Goal: Task Accomplishment & Management: Complete application form

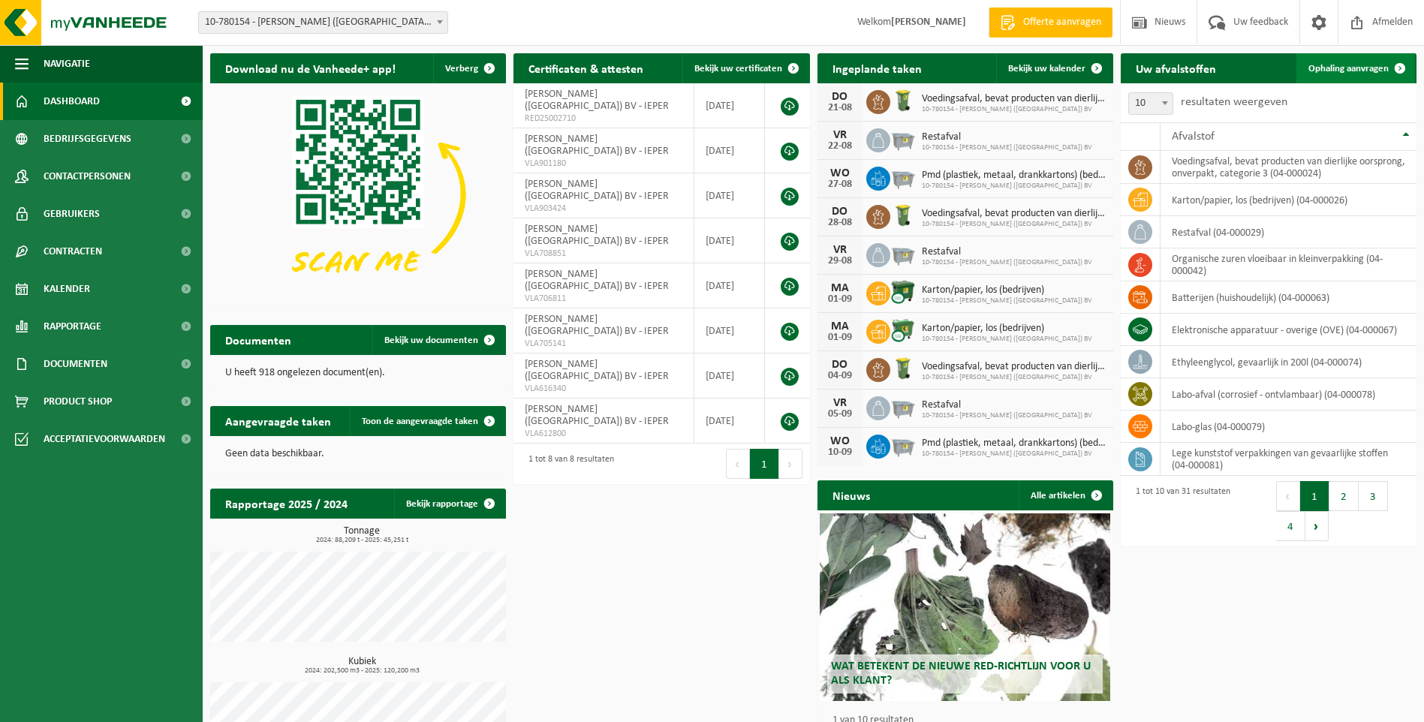
click at [1345, 70] on span "Ophaling aanvragen" at bounding box center [1348, 69] width 80 height 10
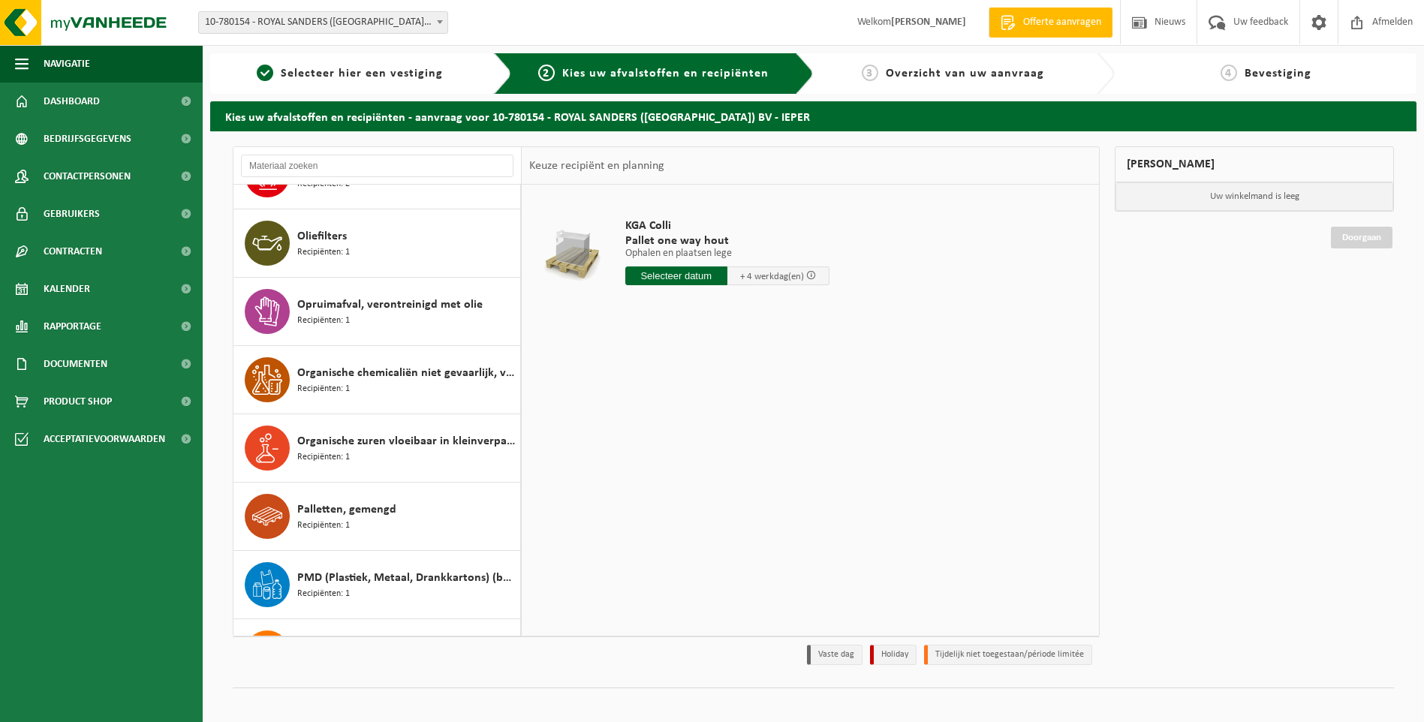
scroll to position [1177, 0]
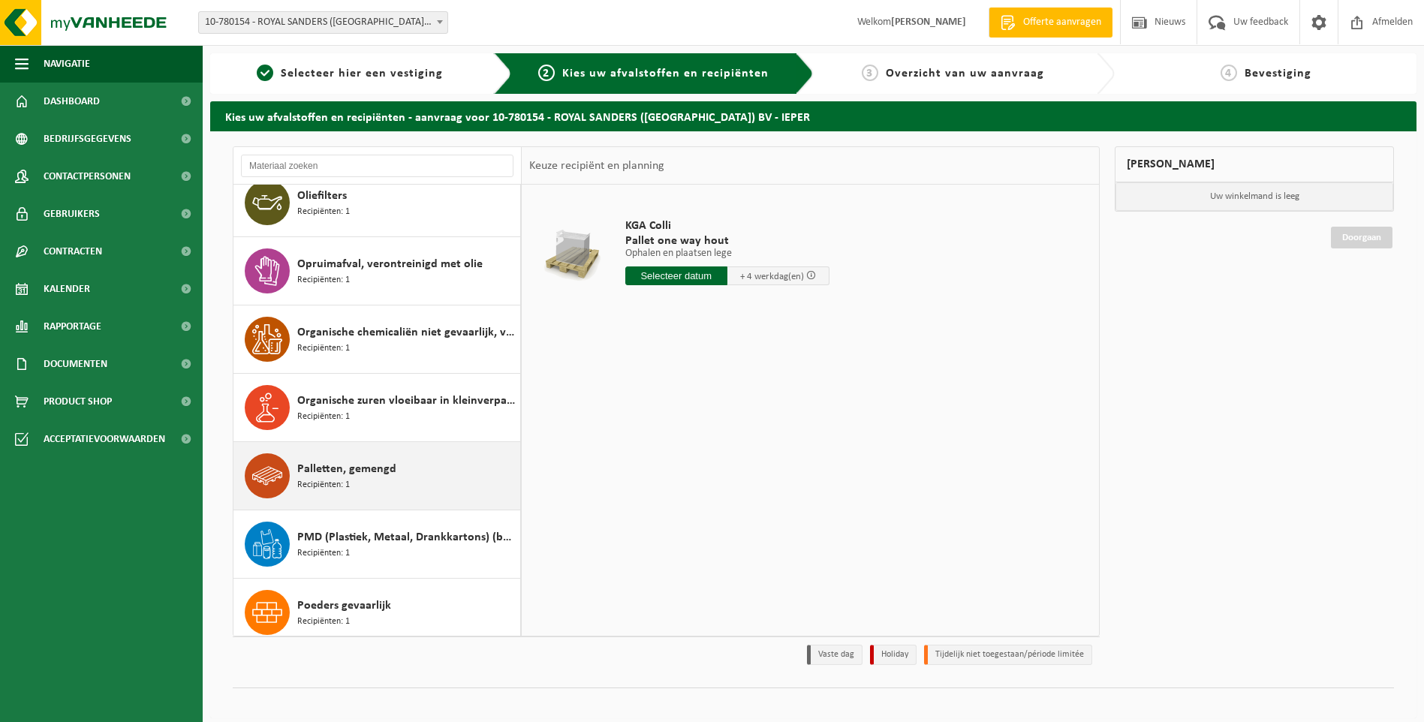
click at [368, 471] on span "Palletten, gemengd" at bounding box center [346, 469] width 99 height 18
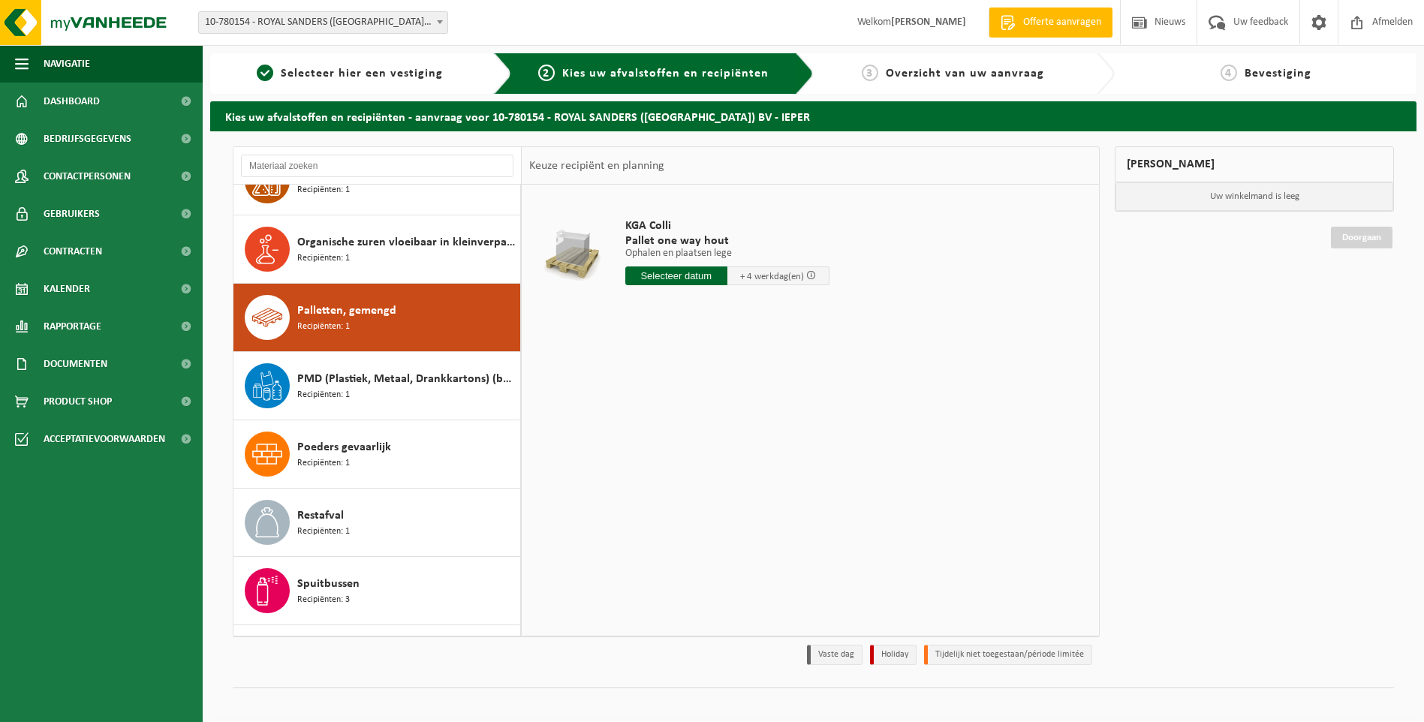
scroll to position [1434, 0]
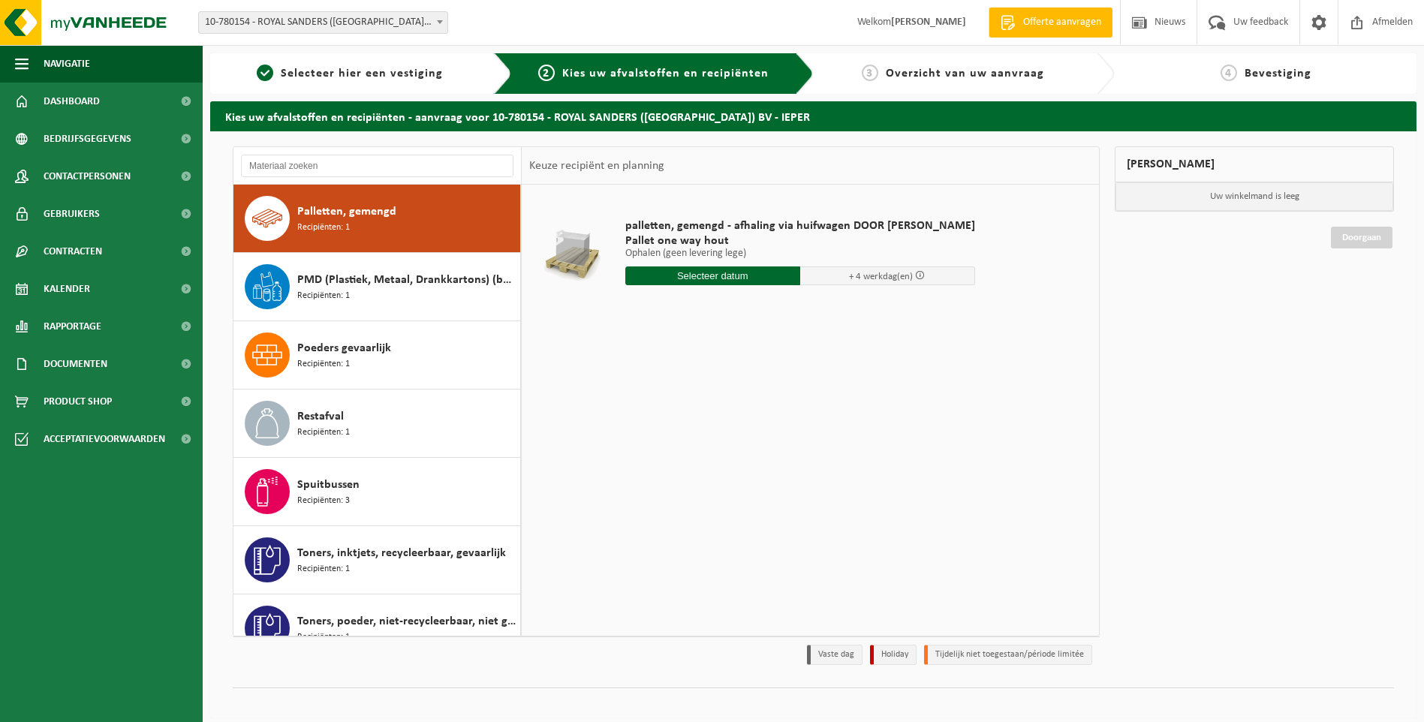
click at [710, 280] on input "text" at bounding box center [712, 275] width 175 height 19
click at [662, 434] on div "19" at bounding box center [665, 433] width 26 height 24
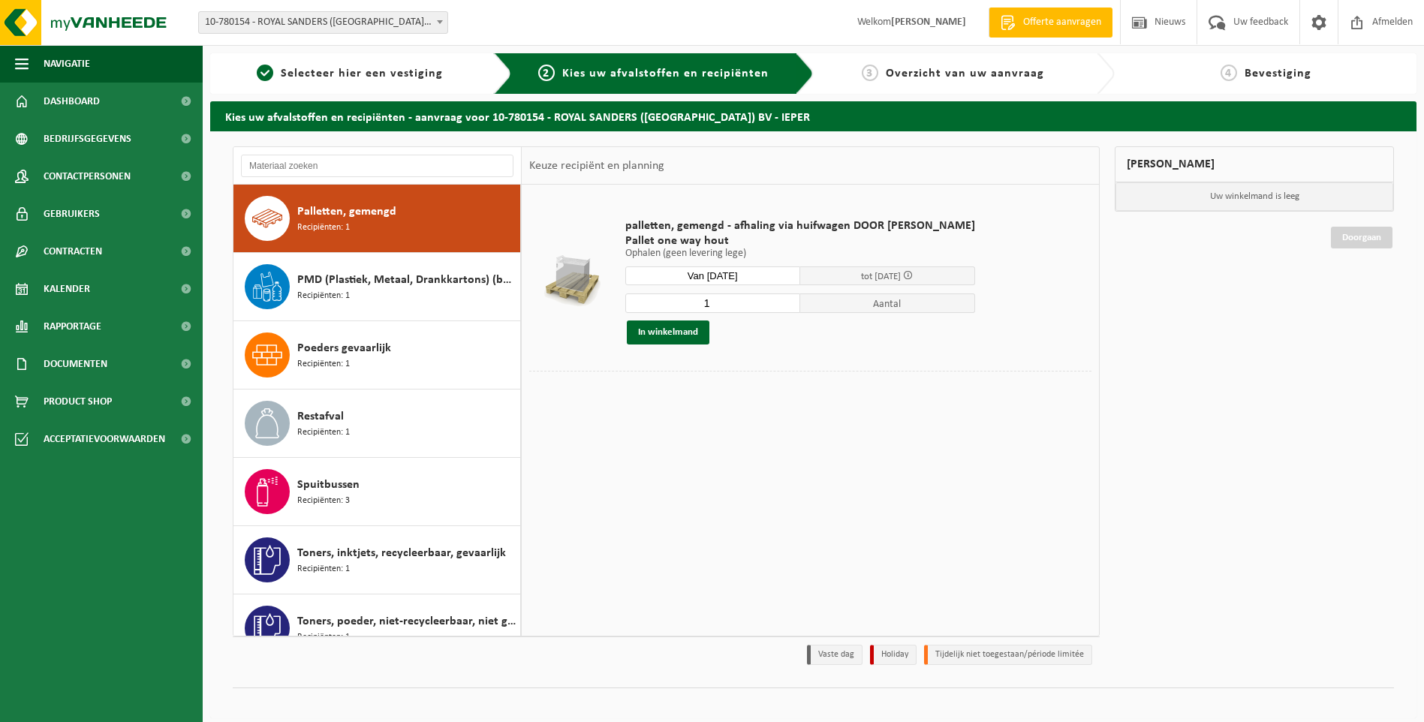
click at [717, 275] on input "Van 2025-08-19" at bounding box center [712, 275] width 175 height 19
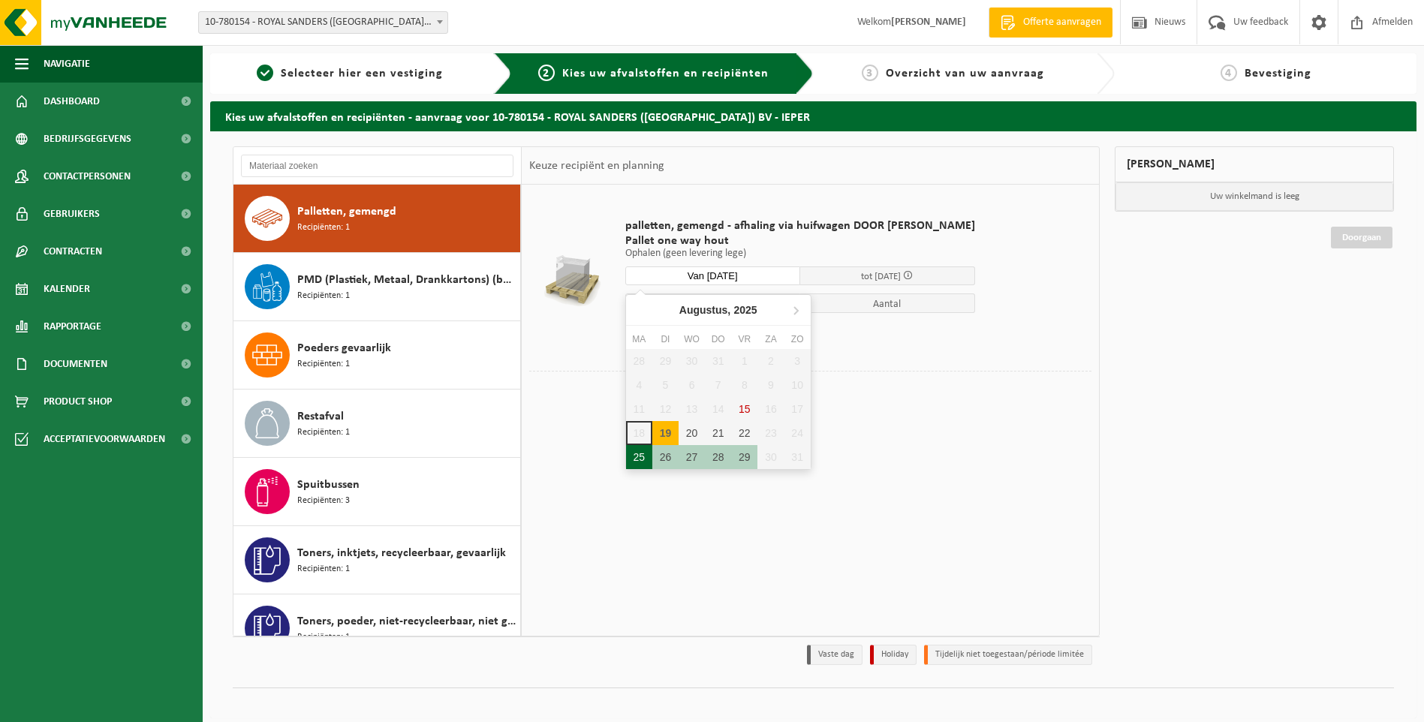
click at [639, 456] on div "25" at bounding box center [639, 457] width 26 height 24
type input "Van 2025-08-25"
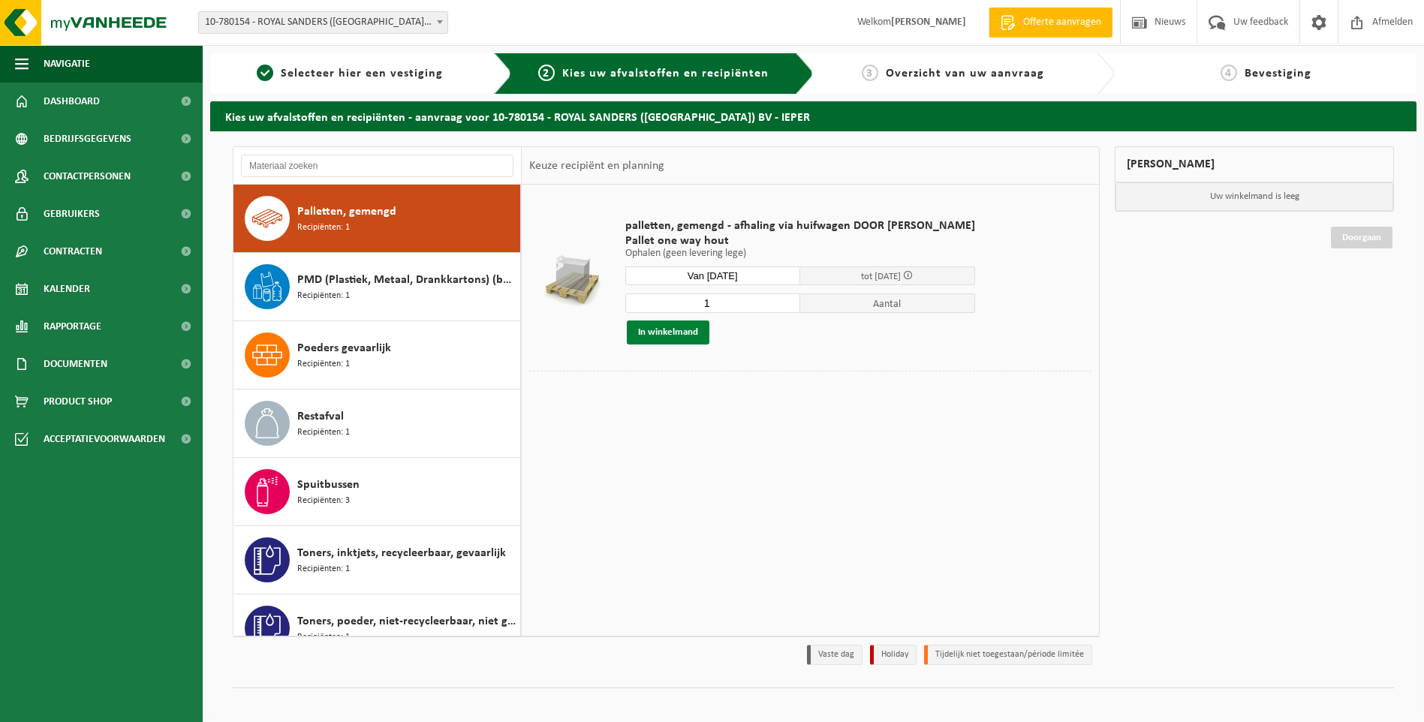
click at [667, 338] on button "In winkelmand" at bounding box center [668, 332] width 83 height 24
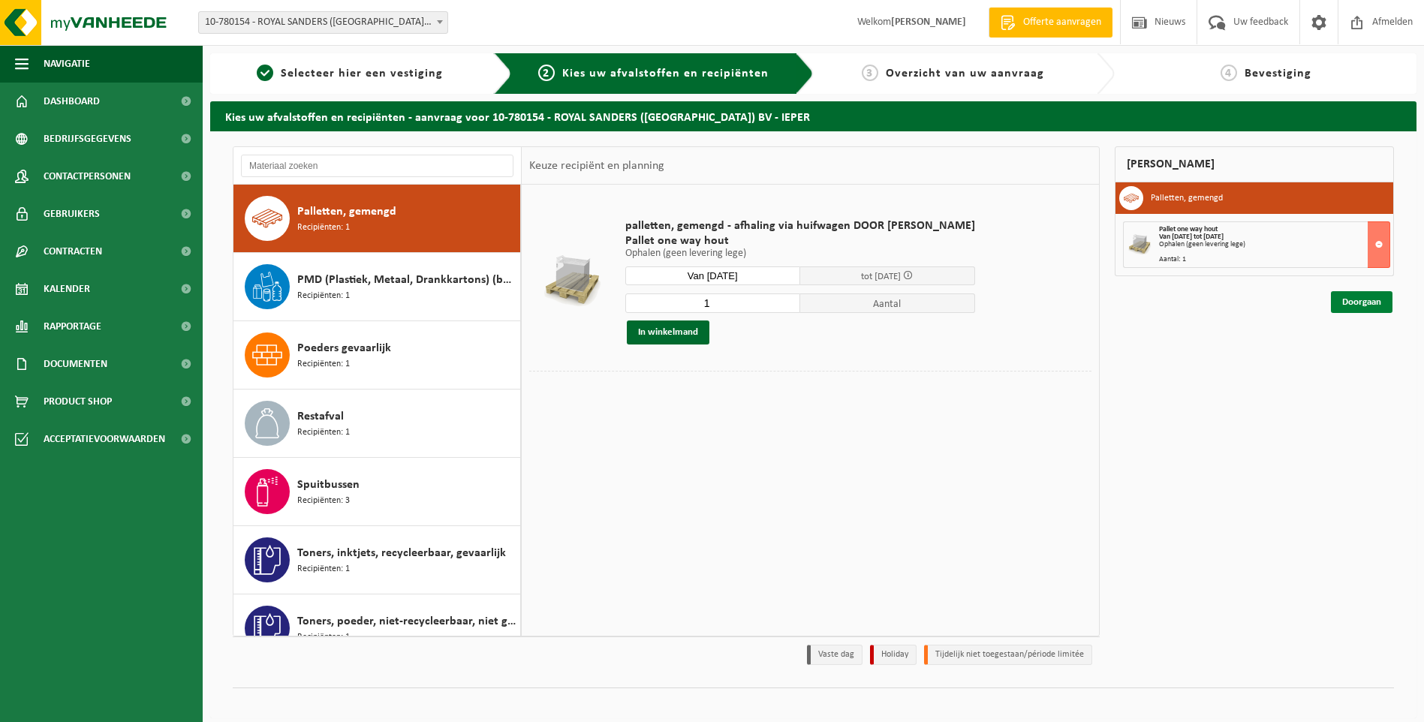
click at [1365, 301] on link "Doorgaan" at bounding box center [1362, 302] width 62 height 22
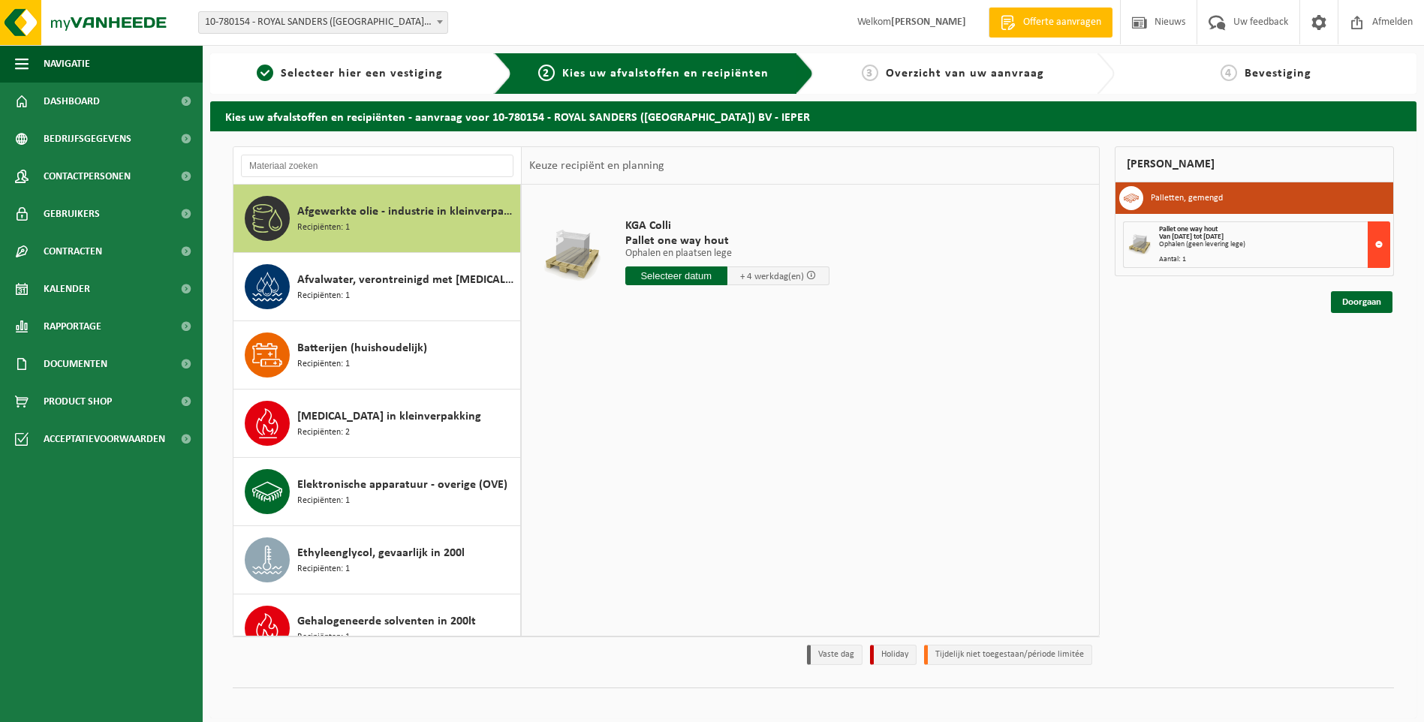
click at [1377, 245] on button at bounding box center [1378, 244] width 23 height 47
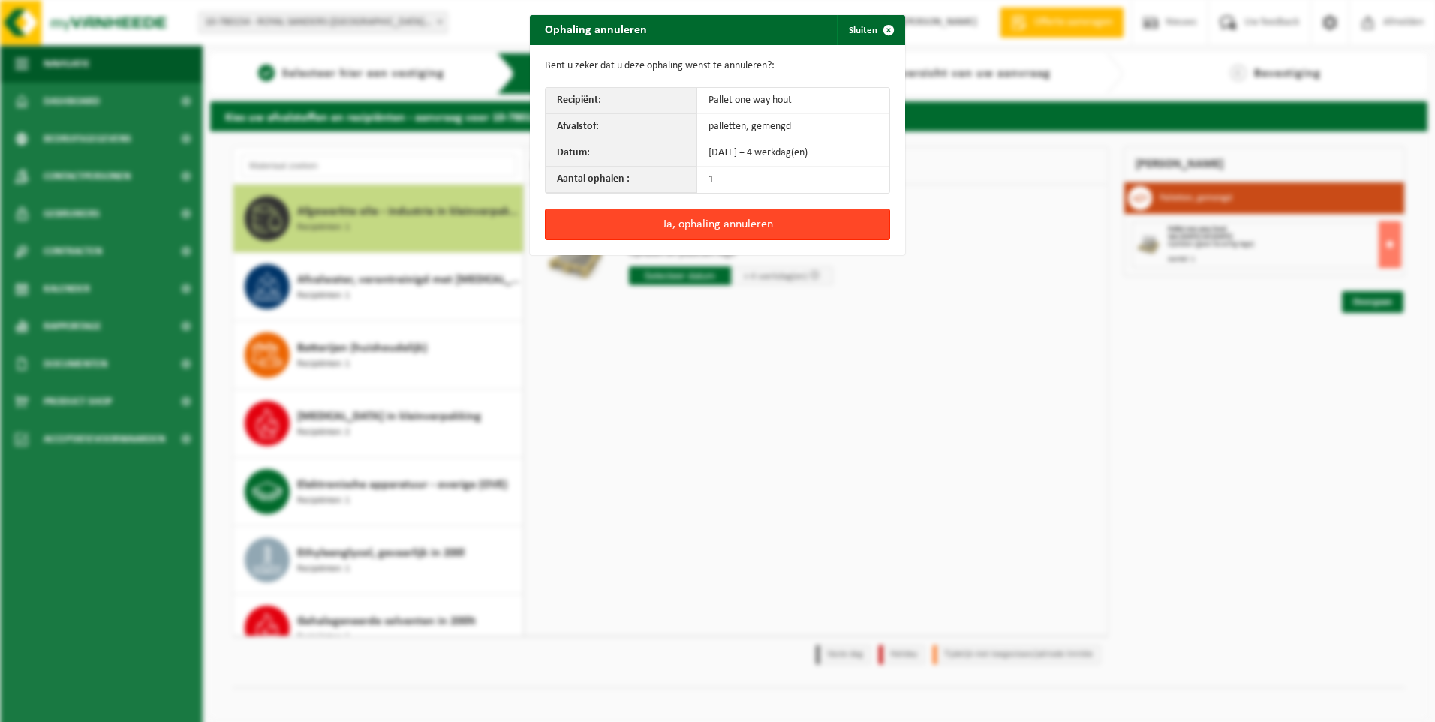
click at [653, 226] on button "Ja, ophaling annuleren" at bounding box center [717, 225] width 345 height 32
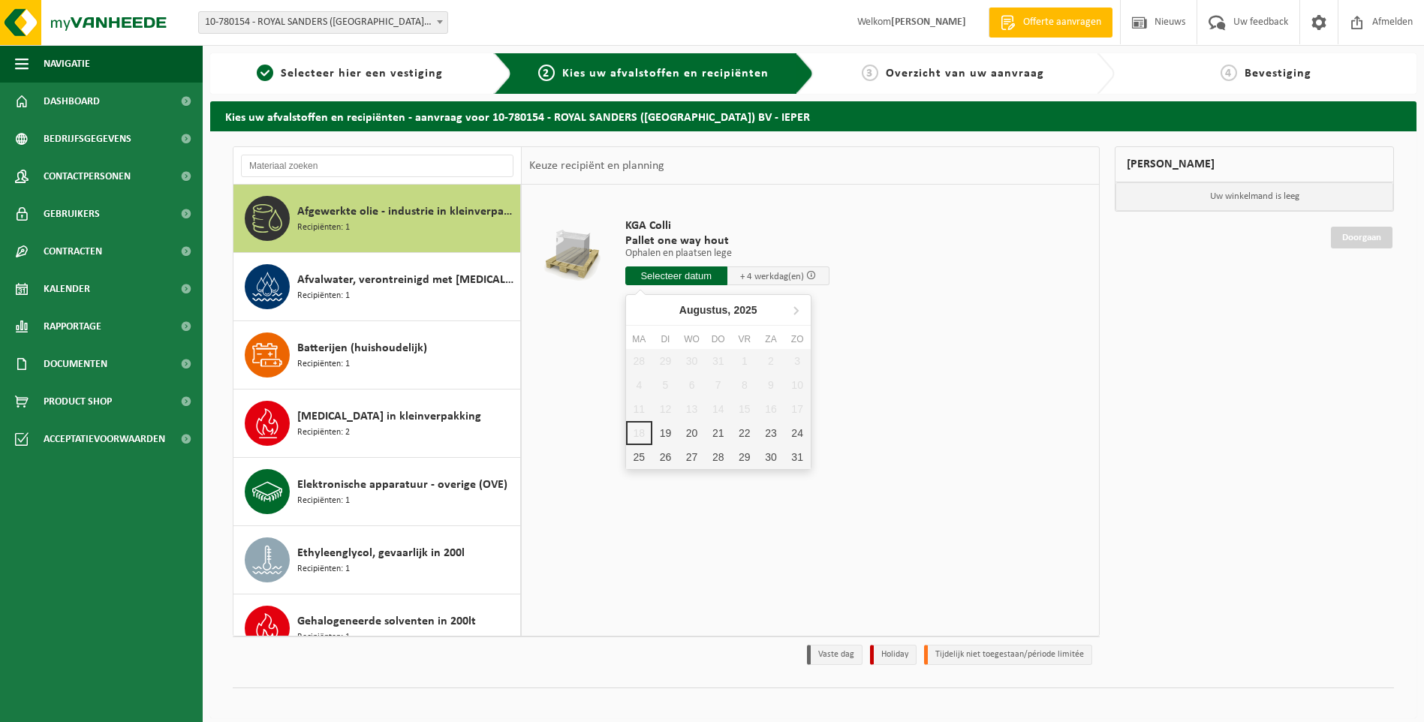
click at [654, 277] on input "text" at bounding box center [676, 275] width 102 height 19
click at [633, 459] on div "25" at bounding box center [639, 457] width 26 height 24
type input "Van 2025-08-25"
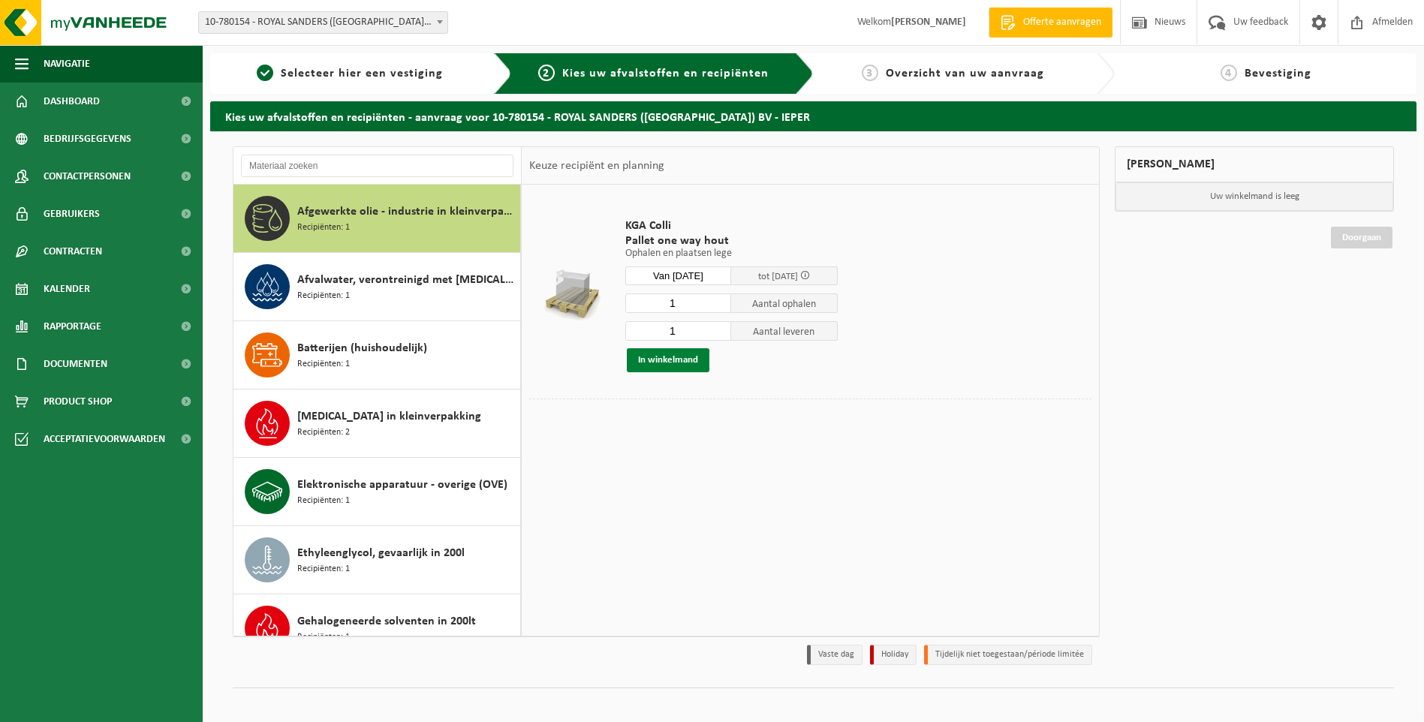
click at [677, 359] on button "In winkelmand" at bounding box center [668, 360] width 83 height 24
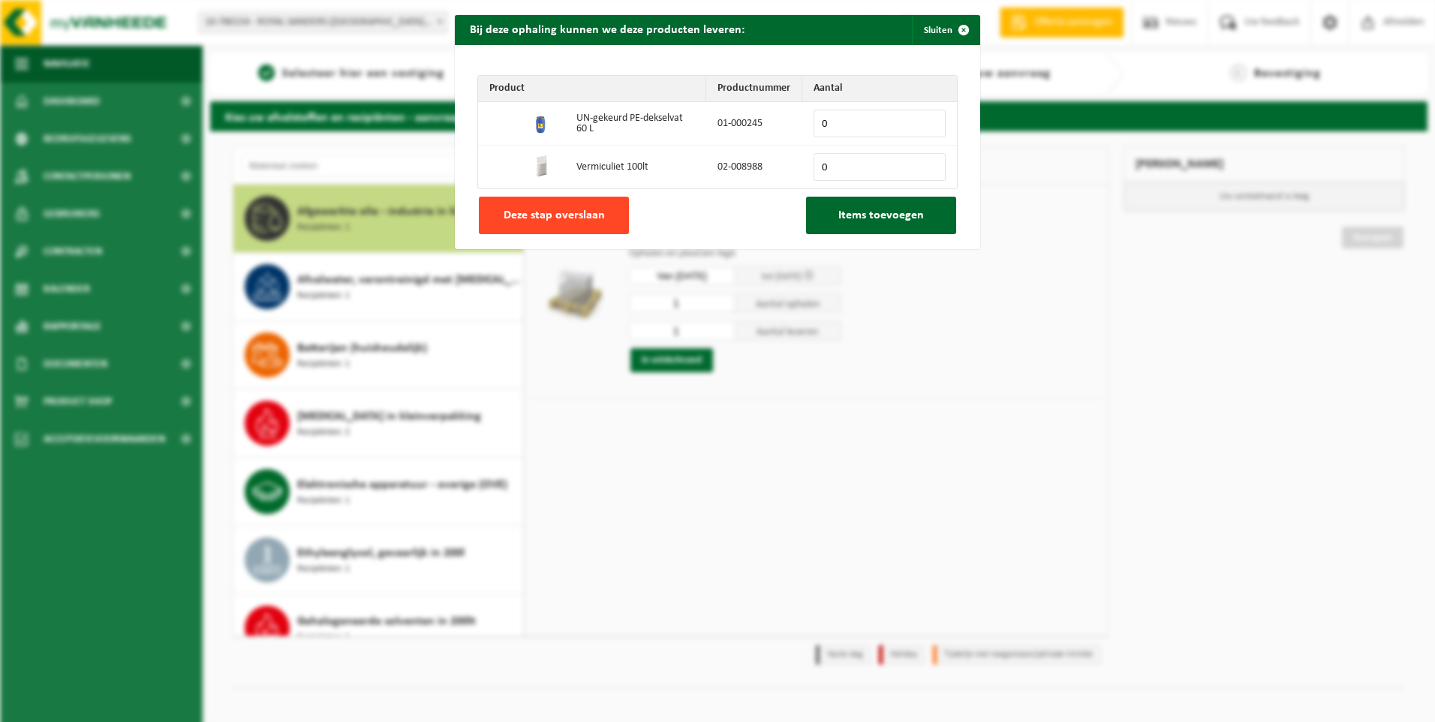
click at [558, 218] on span "Deze stap overslaan" at bounding box center [554, 215] width 101 height 12
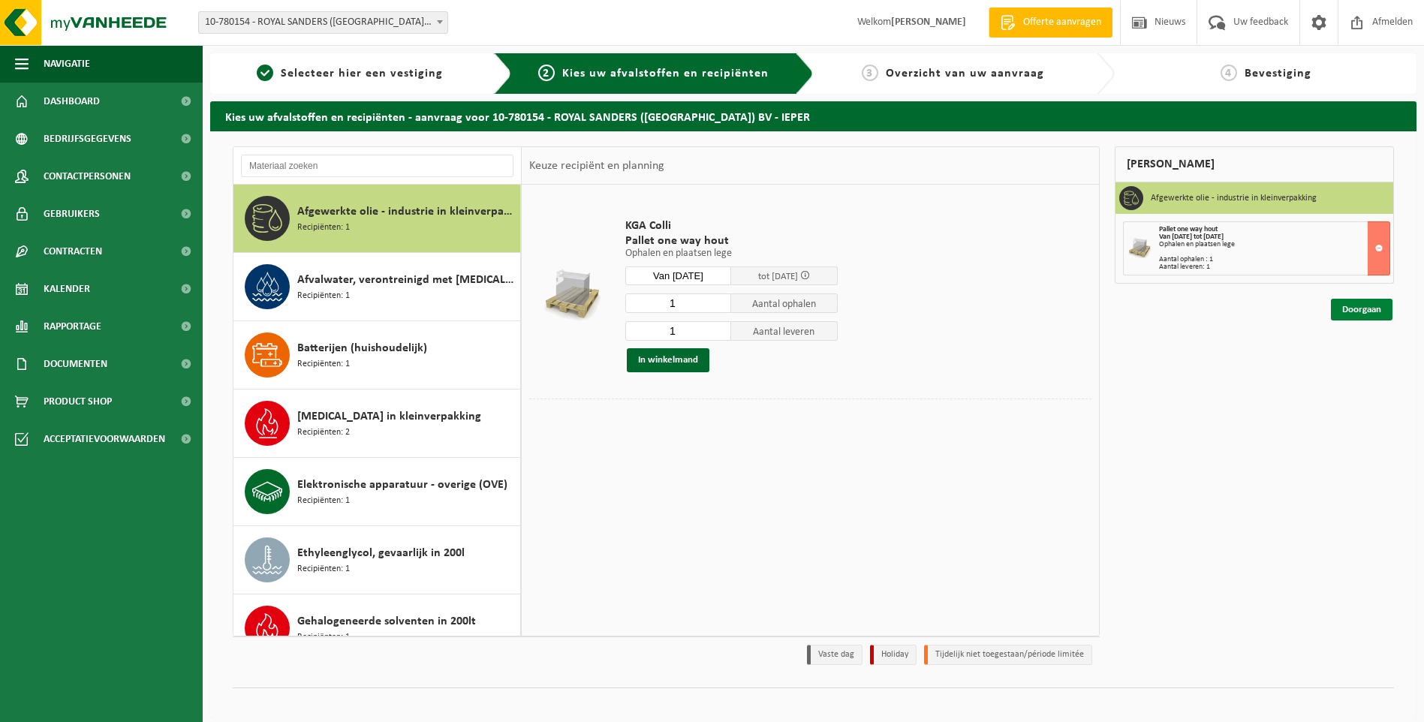
click at [1358, 313] on link "Doorgaan" at bounding box center [1362, 310] width 62 height 22
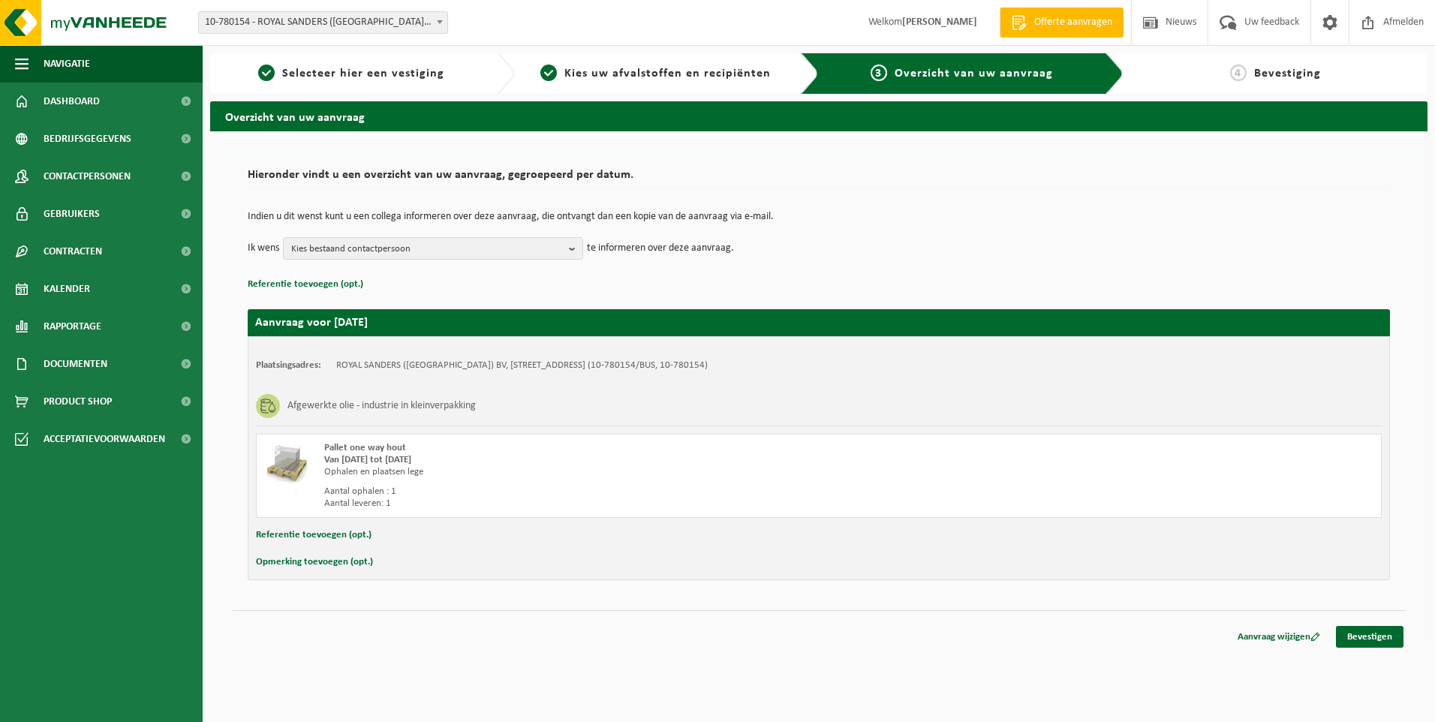
click at [307, 555] on button "Opmerking toevoegen (opt.)" at bounding box center [314, 562] width 117 height 20
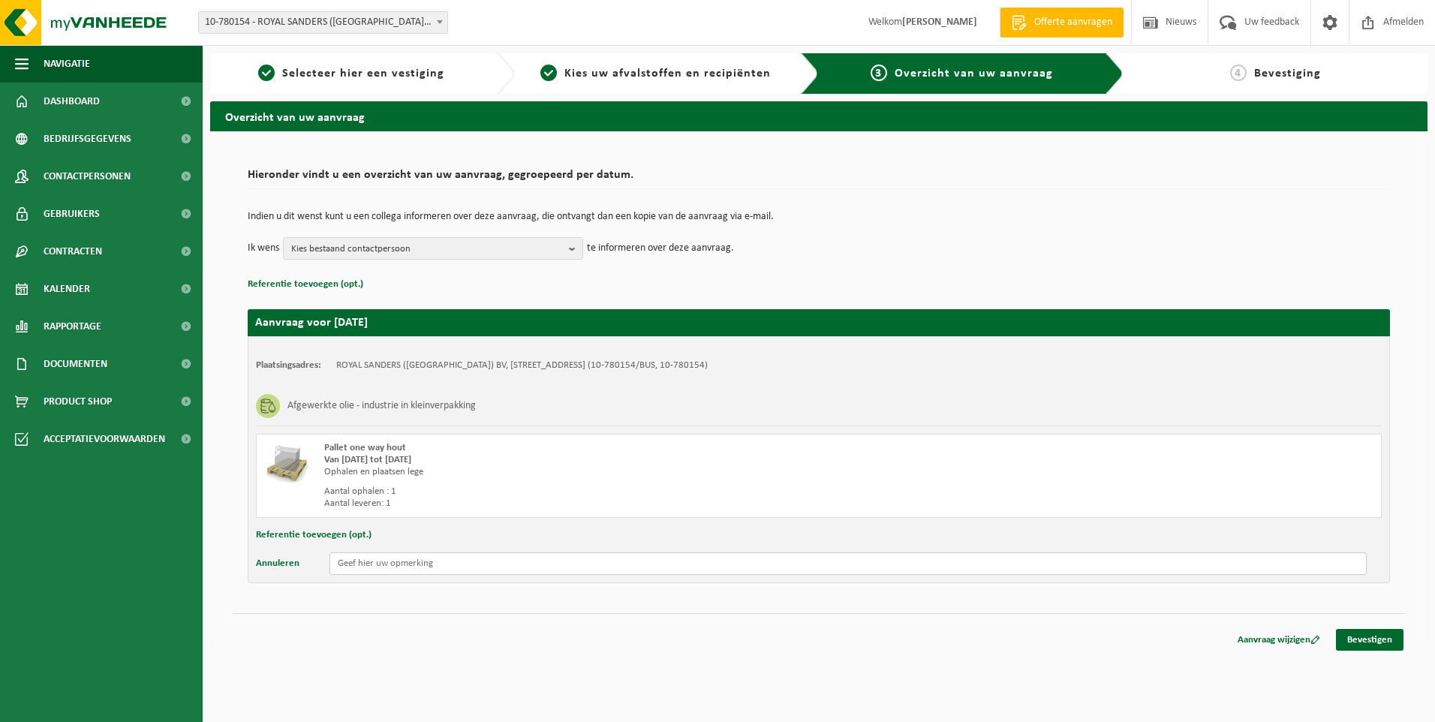
click at [357, 570] on input "text" at bounding box center [847, 563] width 1037 height 23
type input "[PERSON_NAME] een ophaling door [PERSON_NAME] in te plannen in week 35 (25/08 -…"
click at [573, 243] on b "button" at bounding box center [576, 248] width 14 height 21
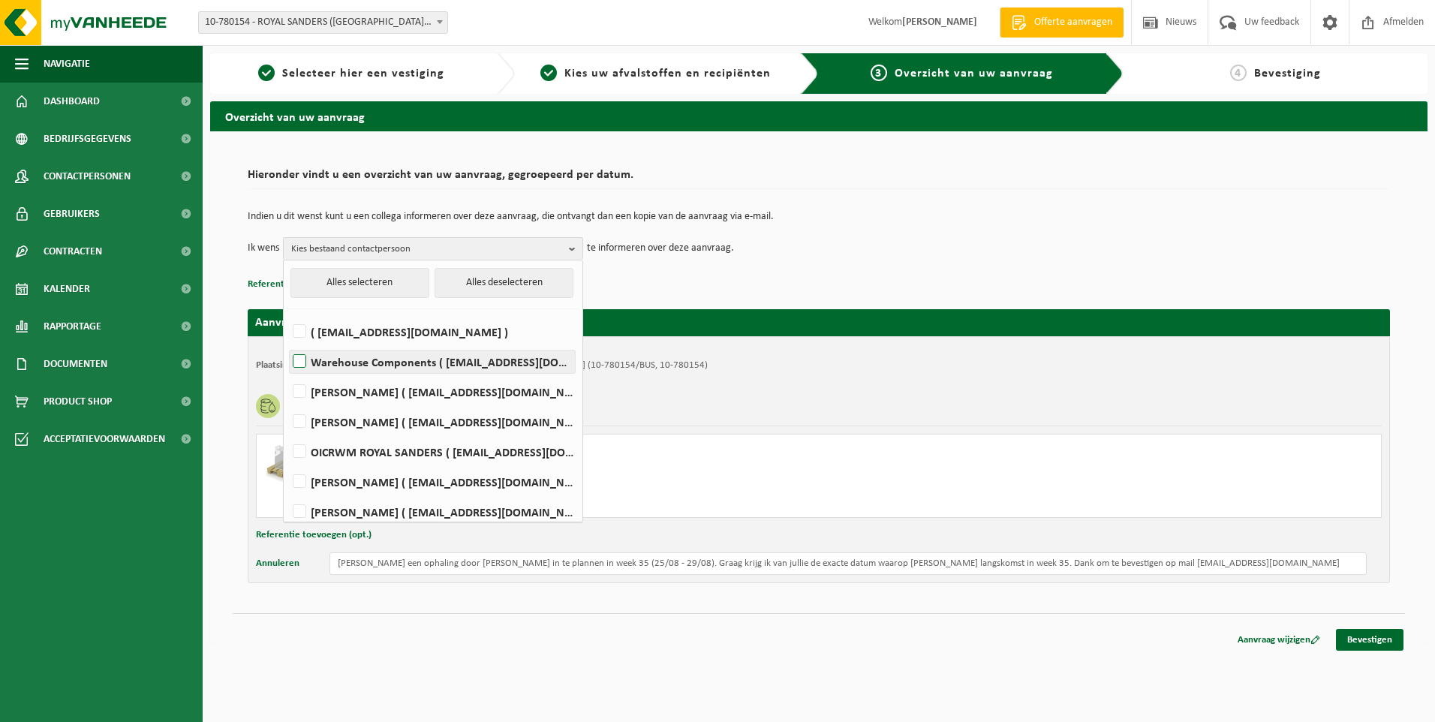
click at [296, 355] on label "Warehouse Components ( warehousecomponents@royalsanders.be )" at bounding box center [432, 362] width 285 height 23
click at [287, 343] on input "Warehouse Components ( warehousecomponents@royalsanders.be )" at bounding box center [287, 342] width 1 height 1
checkbox input "true"
click at [813, 706] on html "Vestiging: 10-780154 - ROYAL SANDERS (BELGIUM) BV - IEPER 10-780154 - ROYAL SAN…" at bounding box center [717, 361] width 1435 height 722
click at [740, 653] on div "Navigatie Offerte aanvragen Nieuws Uw feedback Afmelden Dashboard Bedrijfsgegev…" at bounding box center [717, 329] width 1435 height 659
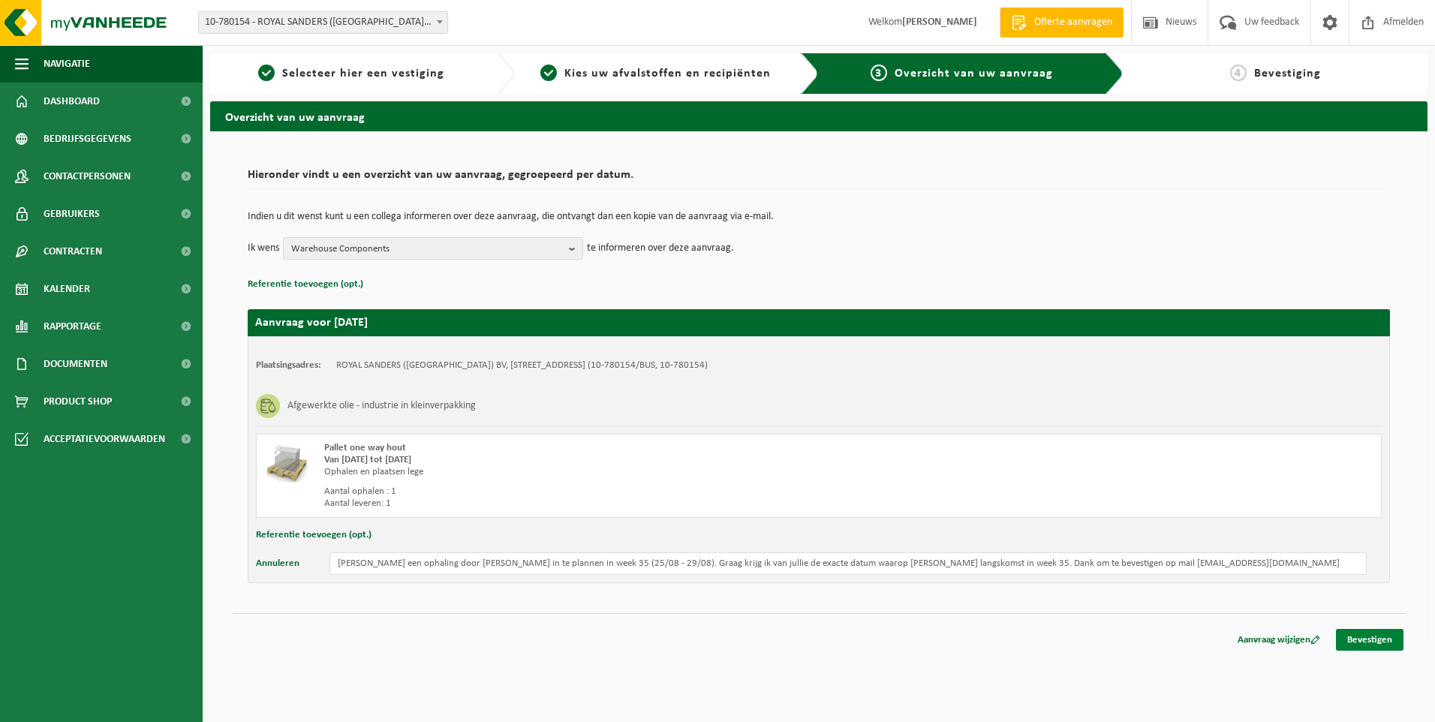
click at [1376, 634] on link "Bevestigen" at bounding box center [1370, 640] width 68 height 22
